Goal: Transaction & Acquisition: Download file/media

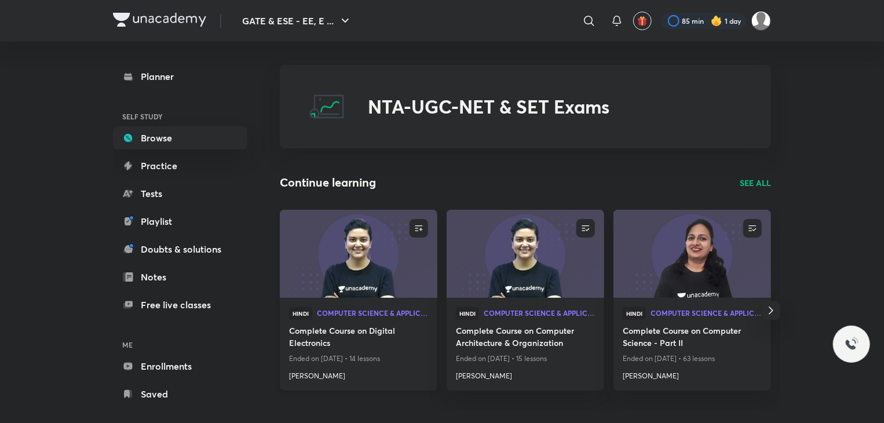
click at [374, 240] on img at bounding box center [358, 254] width 160 height 90
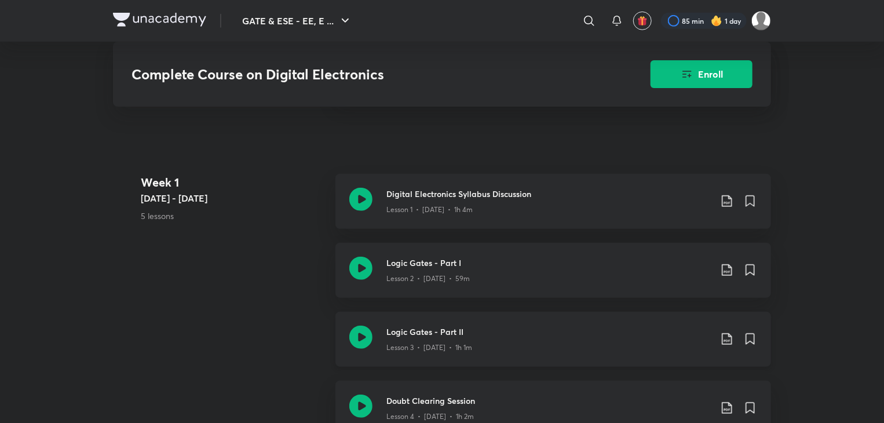
scroll to position [348, 0]
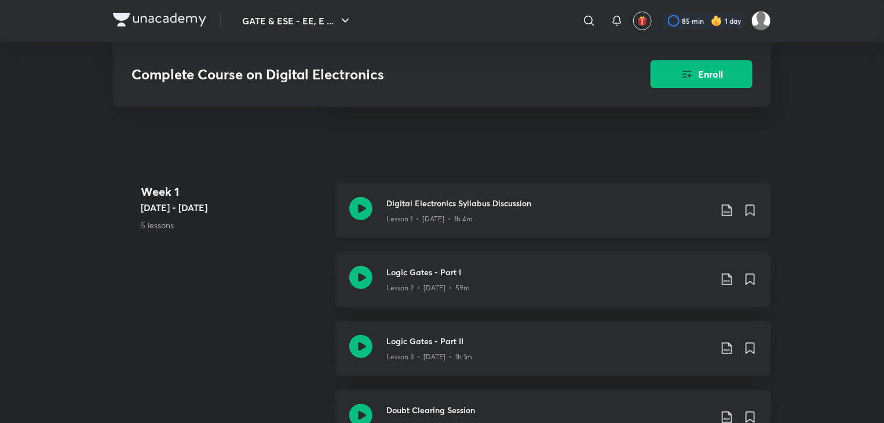
click at [732, 212] on icon at bounding box center [727, 211] width 10 height 12
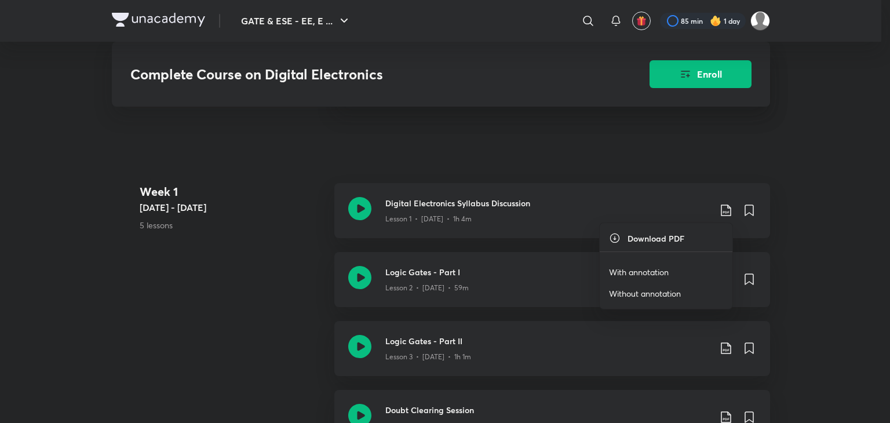
click at [664, 272] on p "With annotation" at bounding box center [639, 272] width 60 height 12
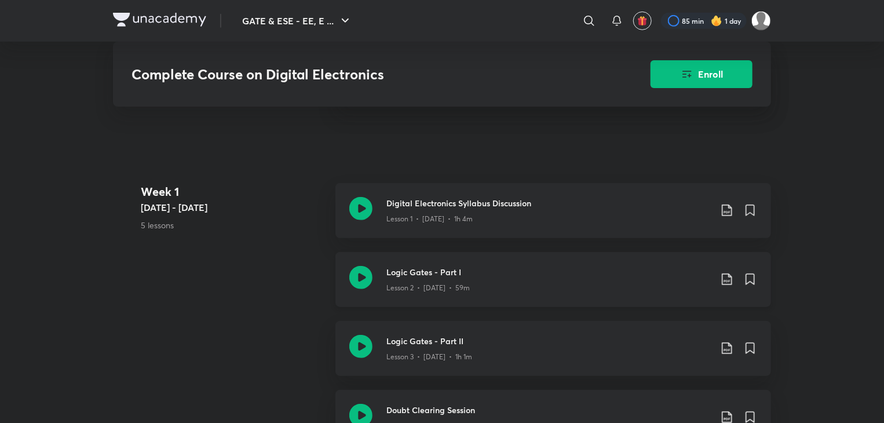
click at [730, 279] on icon at bounding box center [727, 279] width 14 height 14
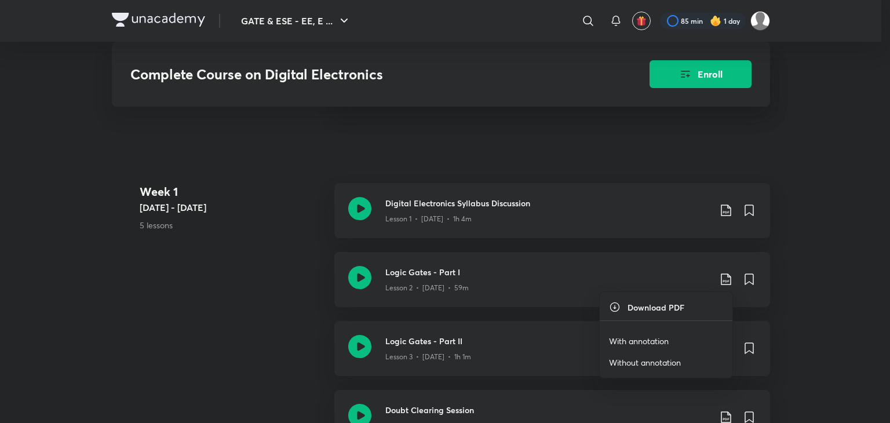
click at [658, 339] on p "With annotation" at bounding box center [639, 341] width 60 height 12
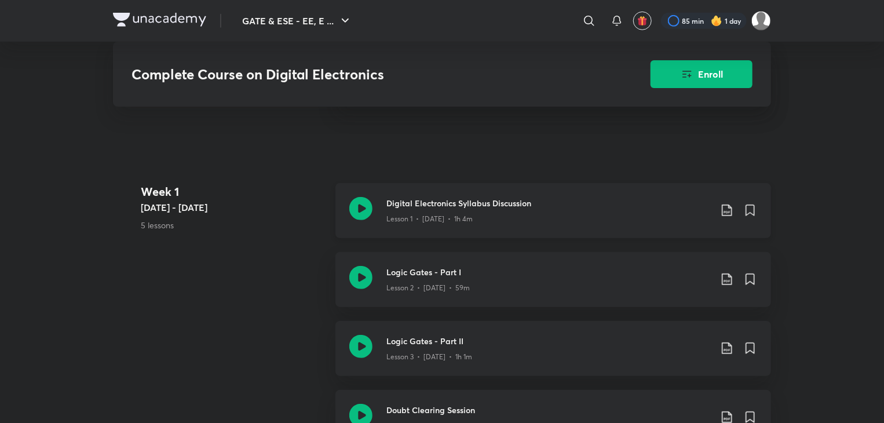
click at [730, 211] on icon at bounding box center [727, 211] width 10 height 12
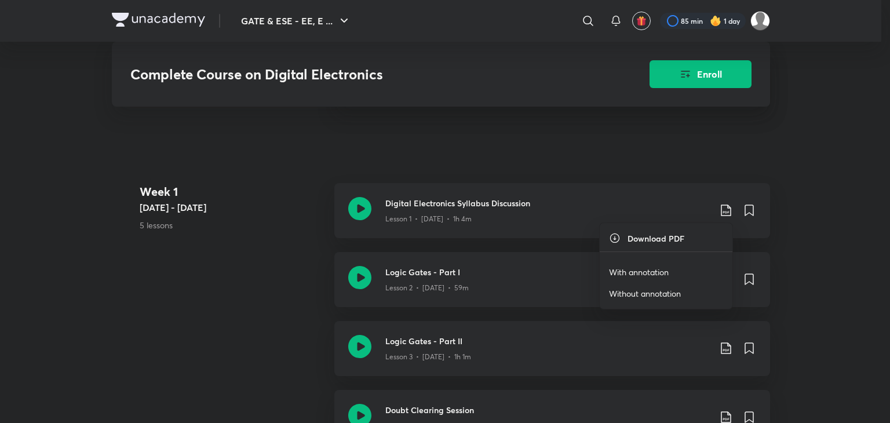
click at [648, 294] on p "Without annotation" at bounding box center [645, 293] width 72 height 12
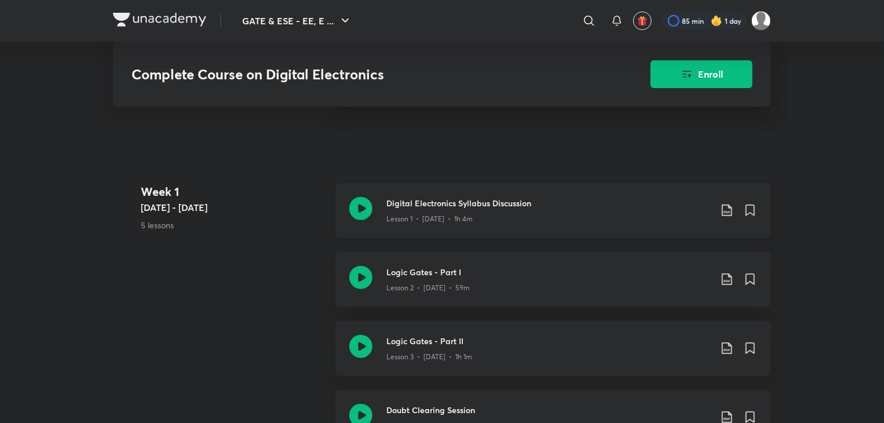
click at [726, 209] on icon at bounding box center [727, 210] width 14 height 14
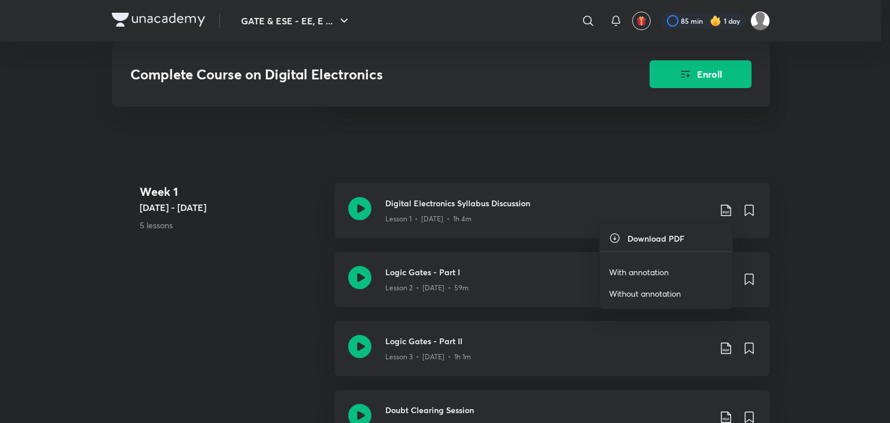
click at [649, 272] on p "With annotation" at bounding box center [639, 272] width 60 height 12
